Goal: Check status: Check status

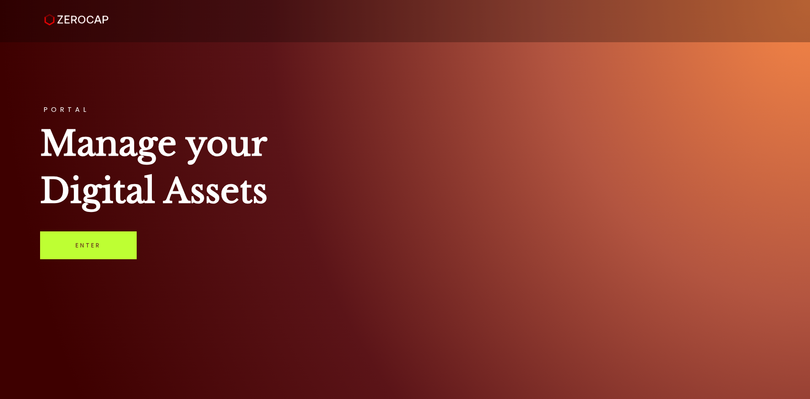
click at [85, 250] on link "Enter" at bounding box center [88, 245] width 97 height 28
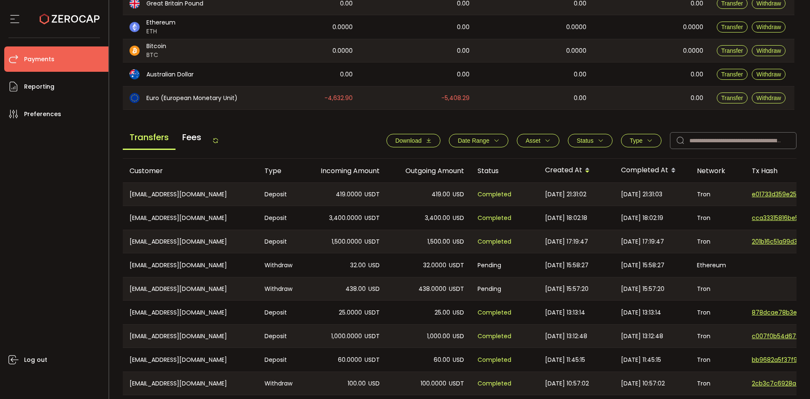
scroll to position [281, 0]
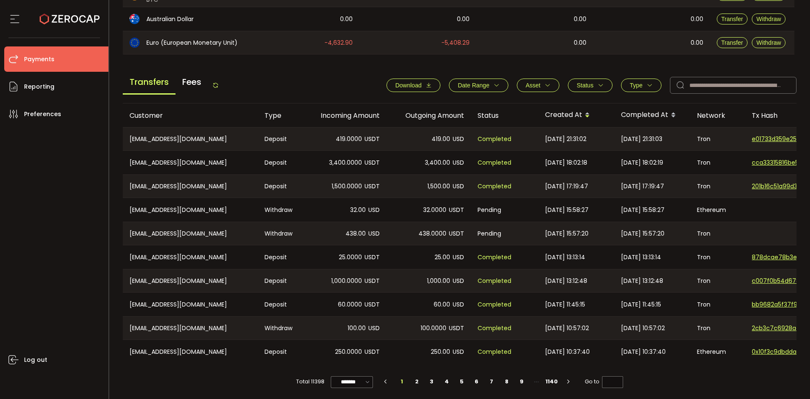
click at [593, 86] on span "Status" at bounding box center [589, 85] width 27 height 7
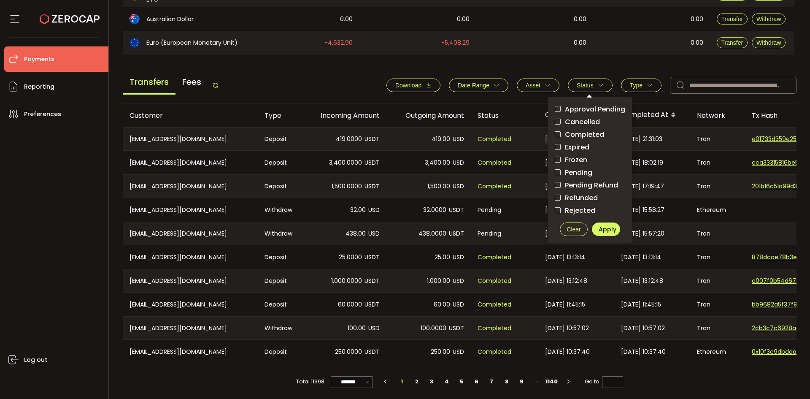
click at [572, 175] on span "Pending" at bounding box center [576, 172] width 32 height 8
click at [606, 228] on span "Apply" at bounding box center [607, 229] width 18 height 8
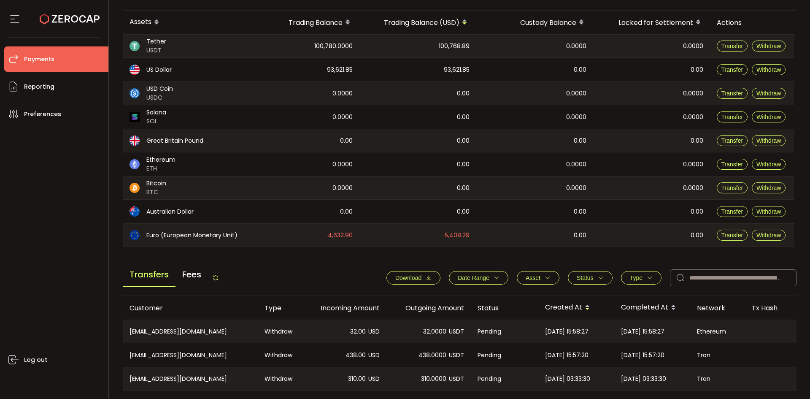
scroll to position [0, 0]
